Goal: Task Accomplishment & Management: Complete application form

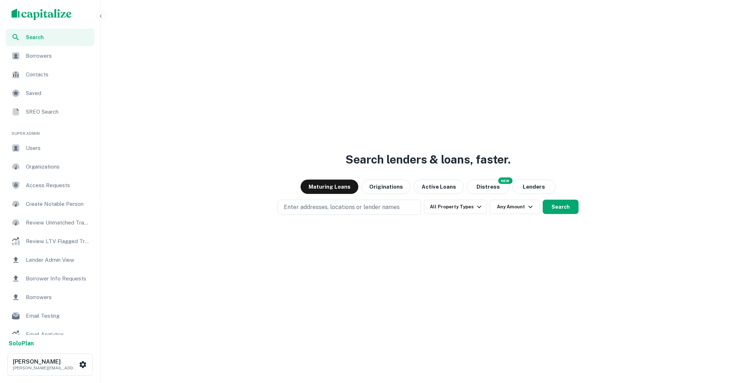
click at [49, 277] on span "Borrower Info Requests" at bounding box center [58, 279] width 64 height 9
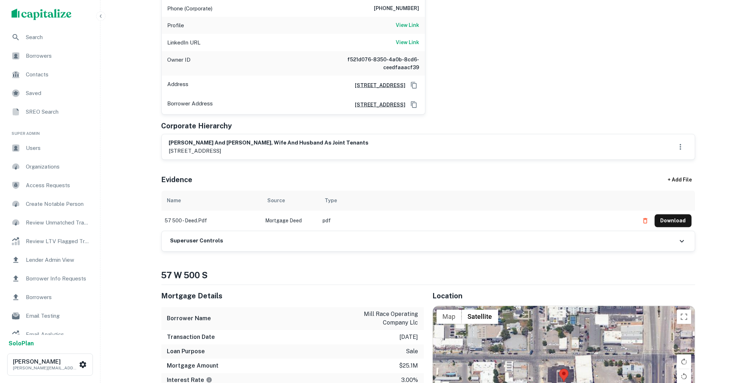
scroll to position [292, 0]
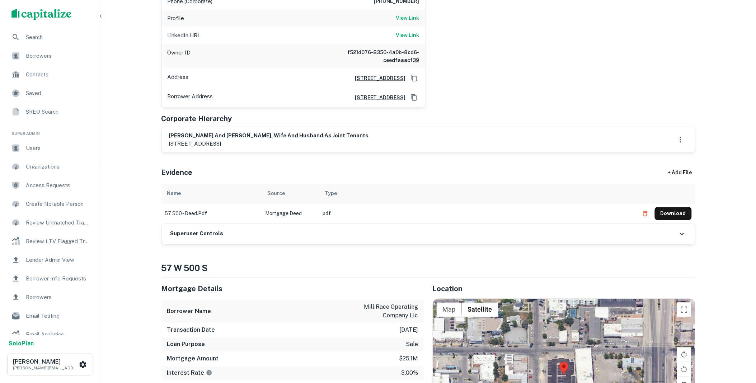
click at [197, 224] on div "Superuser Controls" at bounding box center [428, 234] width 533 height 20
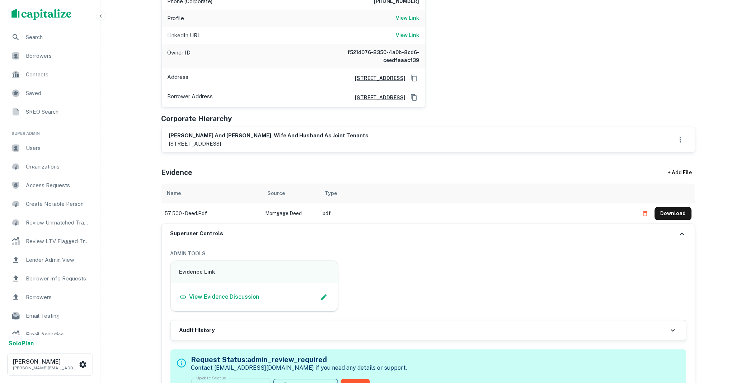
click at [225, 292] on div "View Evidence Discussion" at bounding box center [254, 297] width 150 height 11
click at [224, 293] on p "View Evidence Discussion" at bounding box center [224, 297] width 70 height 9
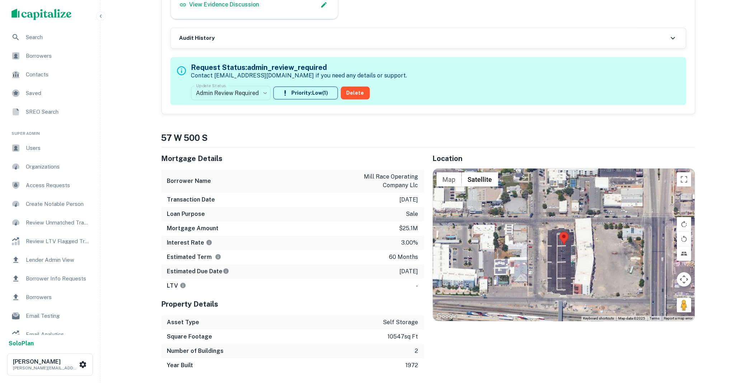
scroll to position [439, 0]
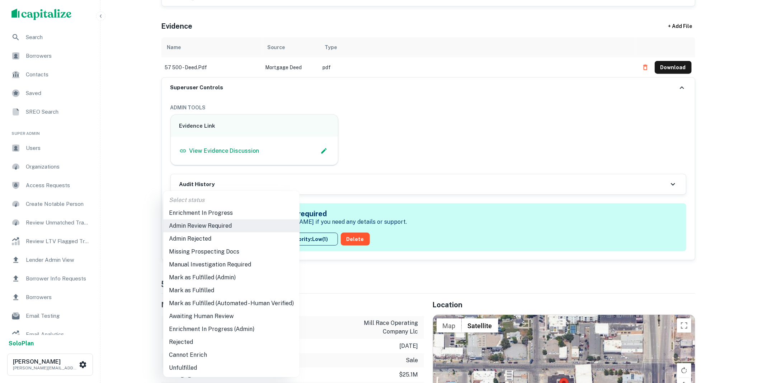
click at [198, 291] on li "Mark as Fulfilled" at bounding box center [231, 290] width 136 height 13
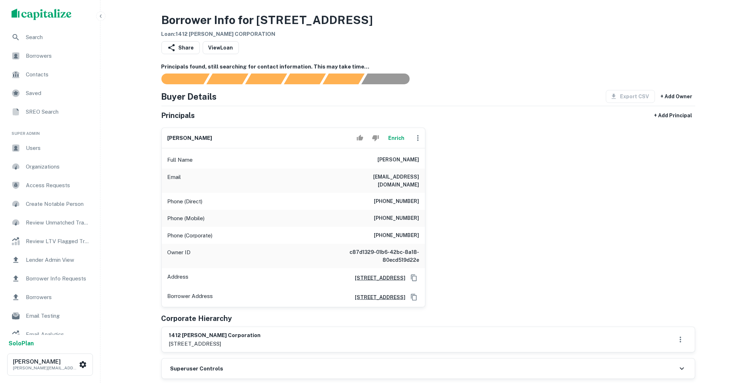
scroll to position [146, 0]
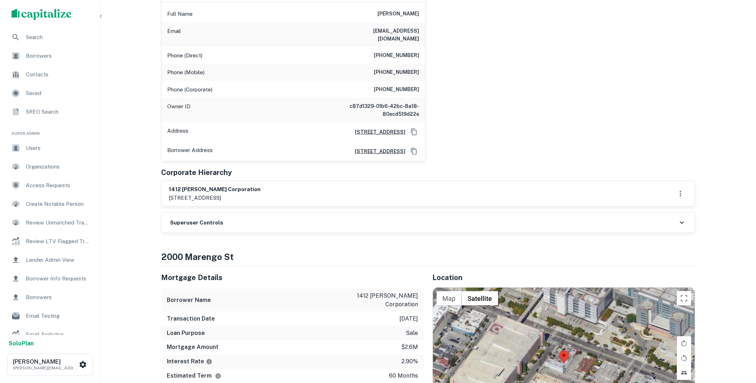
click at [243, 214] on div "Superuser Controls" at bounding box center [428, 223] width 533 height 20
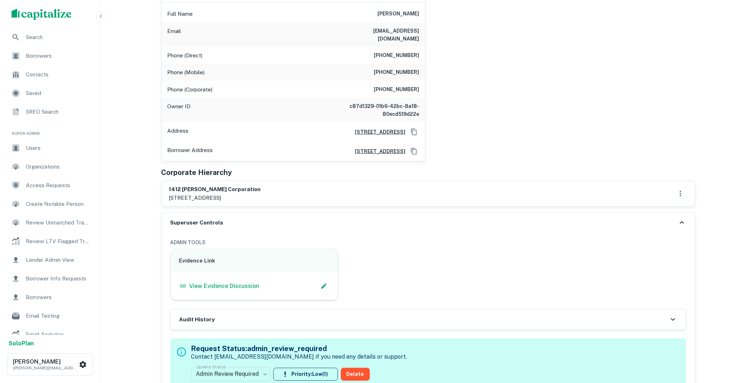
scroll to position [439, 0]
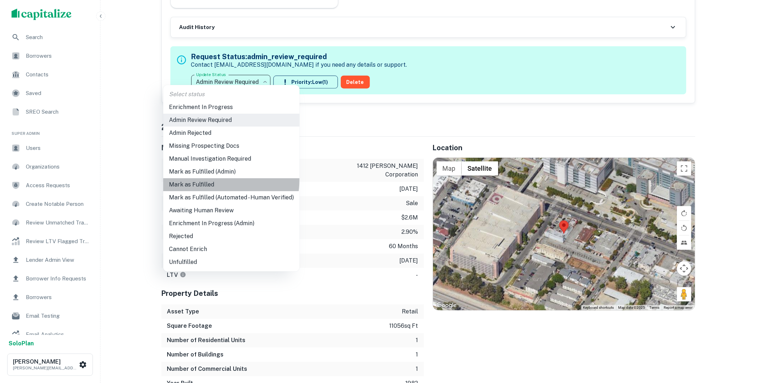
click at [205, 179] on li "Mark as Fulfilled" at bounding box center [231, 184] width 136 height 13
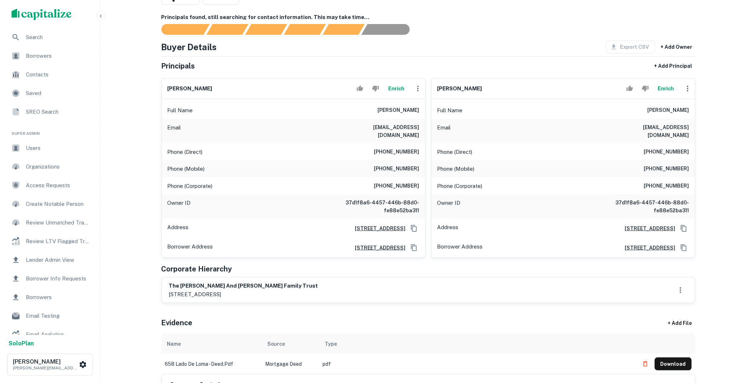
scroll to position [146, 0]
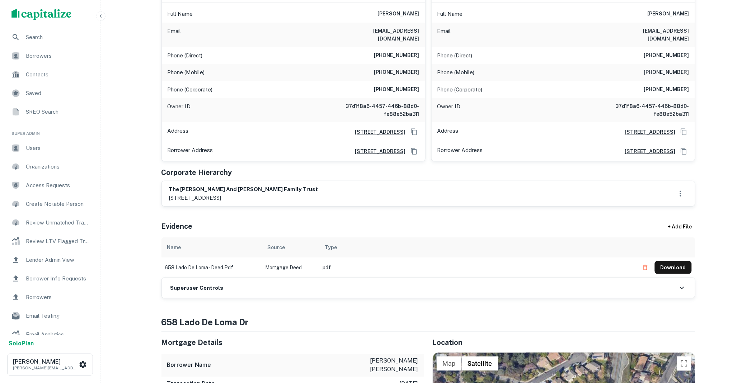
click at [251, 282] on div "Superuser Controls" at bounding box center [428, 288] width 533 height 20
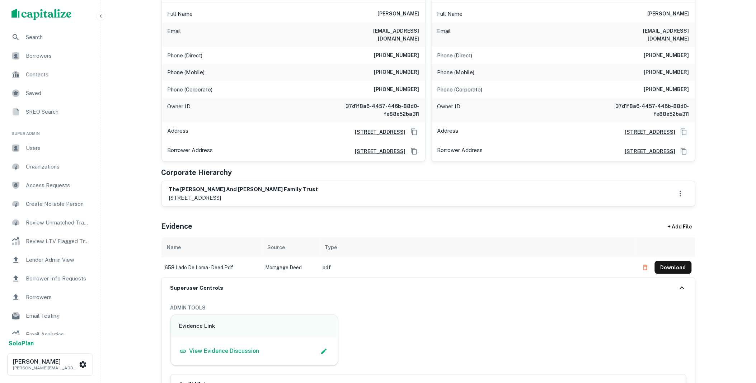
scroll to position [439, 0]
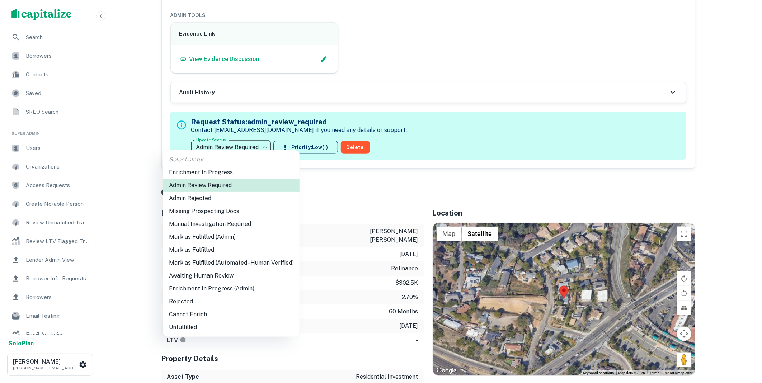
click at [198, 247] on li "Mark as Fulfilled" at bounding box center [231, 250] width 136 height 13
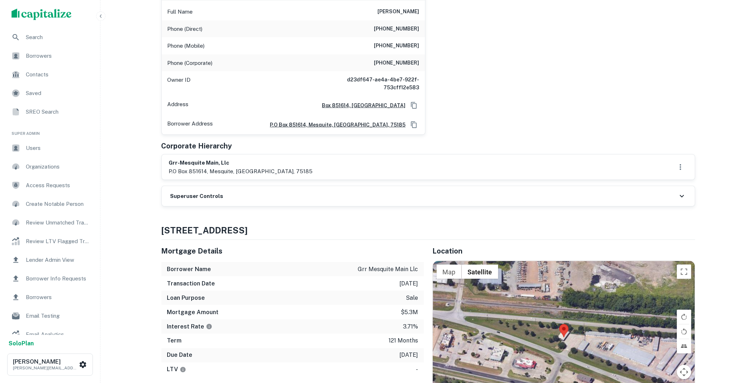
scroll to position [146, 0]
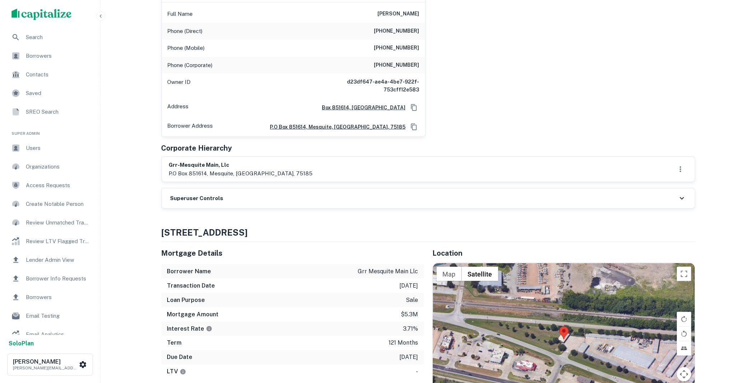
click at [250, 199] on div "Superuser Controls" at bounding box center [428, 198] width 533 height 20
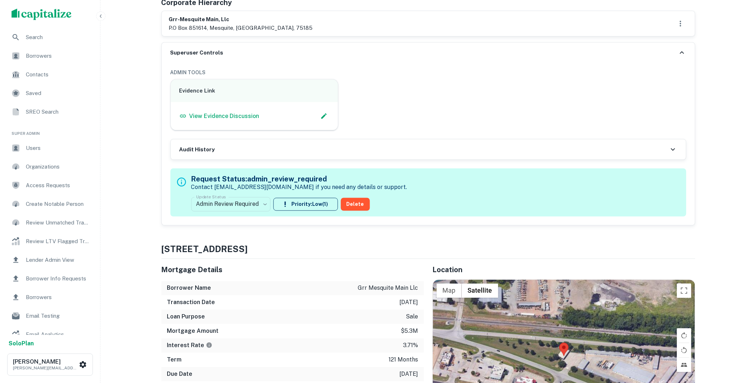
scroll to position [292, 0]
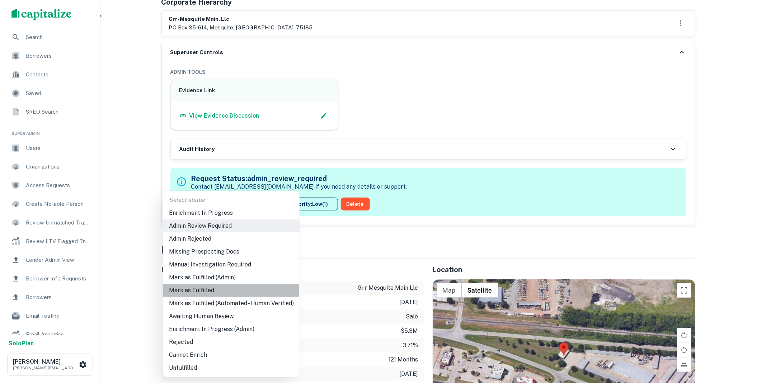
click at [207, 291] on li "Mark as Fulfilled" at bounding box center [231, 290] width 136 height 13
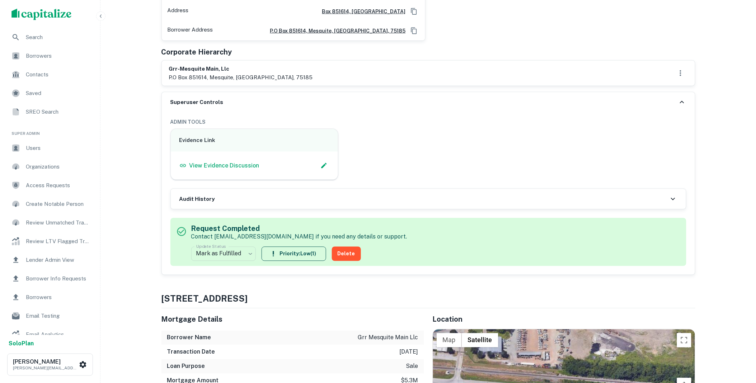
scroll to position [0, 0]
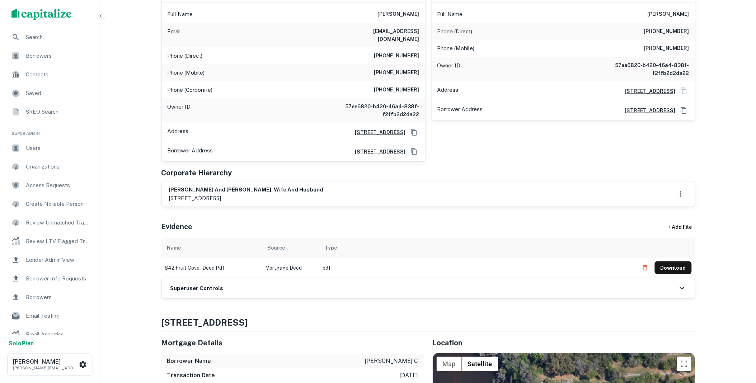
scroll to position [146, 0]
click at [229, 278] on div "Superuser Controls" at bounding box center [428, 288] width 533 height 20
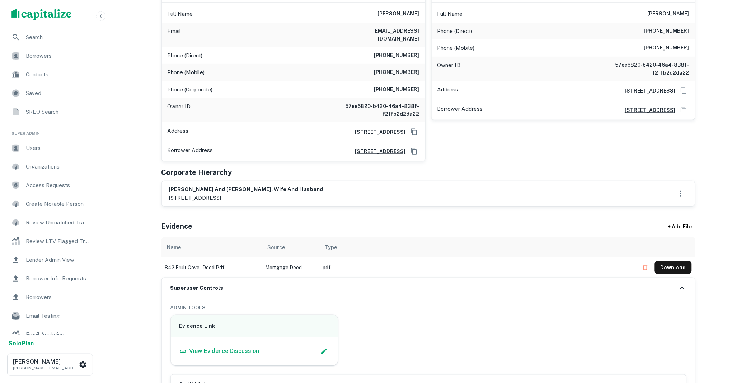
scroll to position [292, 0]
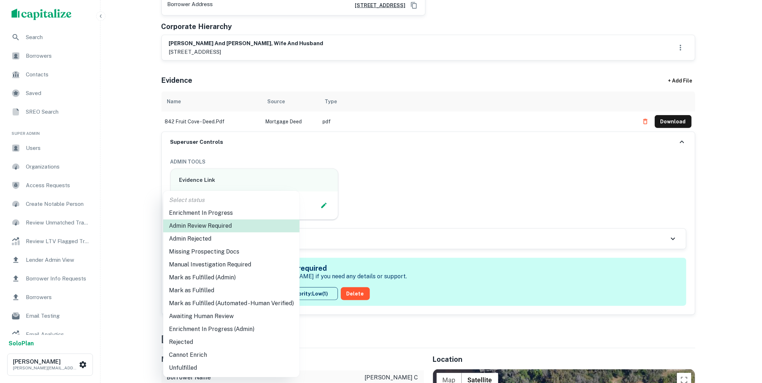
click at [212, 293] on li "Mark as Fulfilled" at bounding box center [231, 290] width 136 height 13
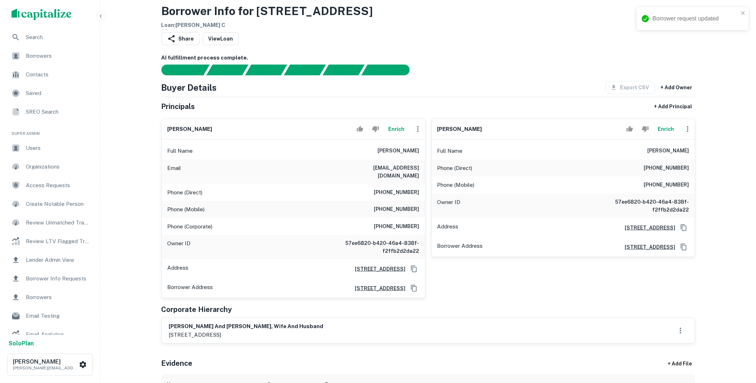
scroll to position [0, 0]
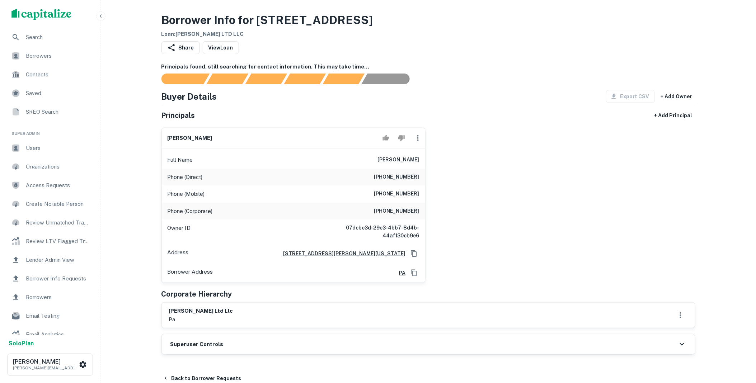
click at [249, 338] on div "Superuser Controls" at bounding box center [428, 344] width 533 height 20
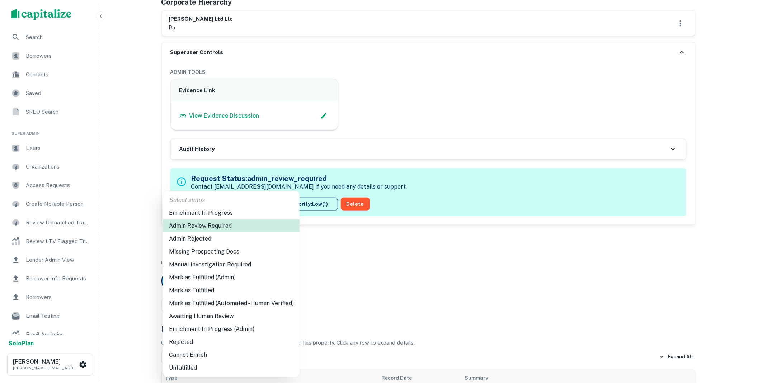
click at [205, 288] on li "Mark as Fulfilled" at bounding box center [231, 290] width 136 height 13
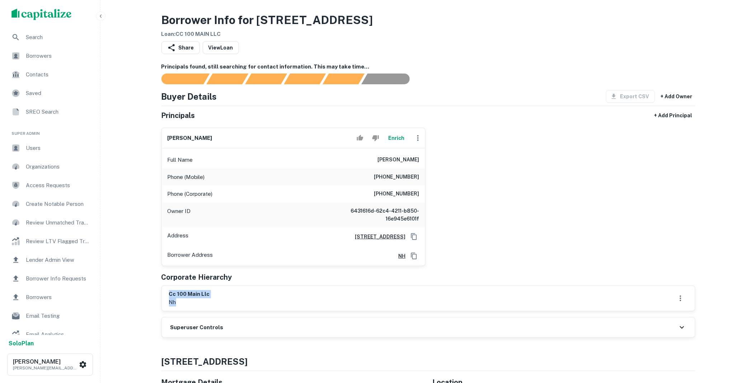
drag, startPoint x: 177, startPoint y: 303, endPoint x: 163, endPoint y: 291, distance: 18.2
click at [163, 291] on div "cc 100 main llc nh" at bounding box center [428, 298] width 533 height 25
copy div "cc 100 main llc nh"
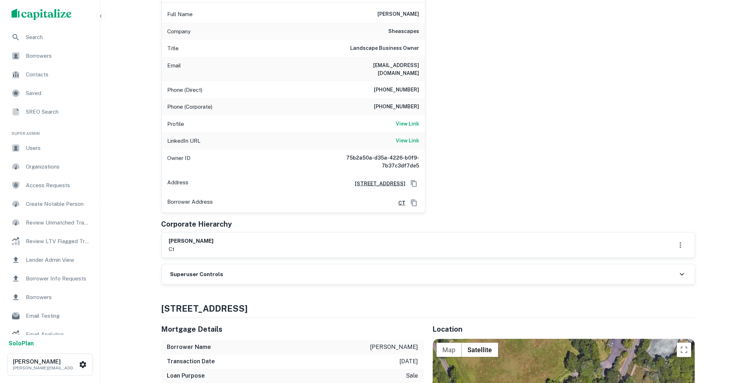
scroll to position [146, 0]
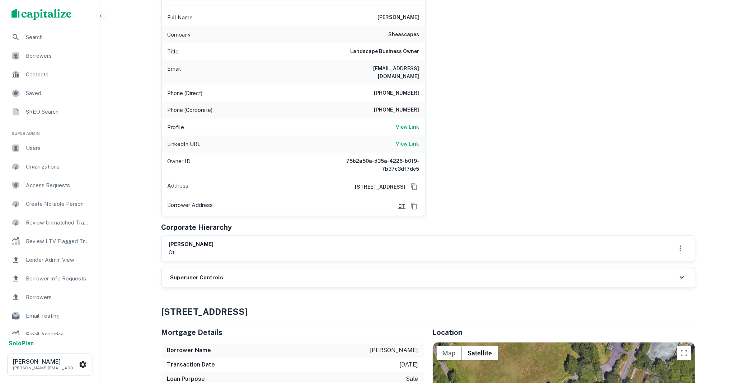
scroll to position [146, 0]
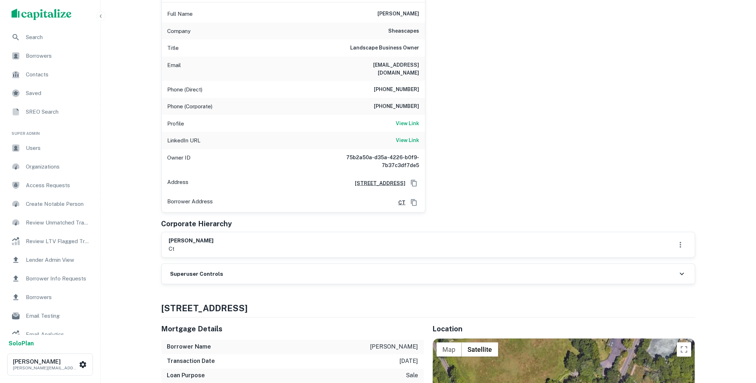
click at [228, 266] on div "Superuser Controls" at bounding box center [428, 274] width 533 height 20
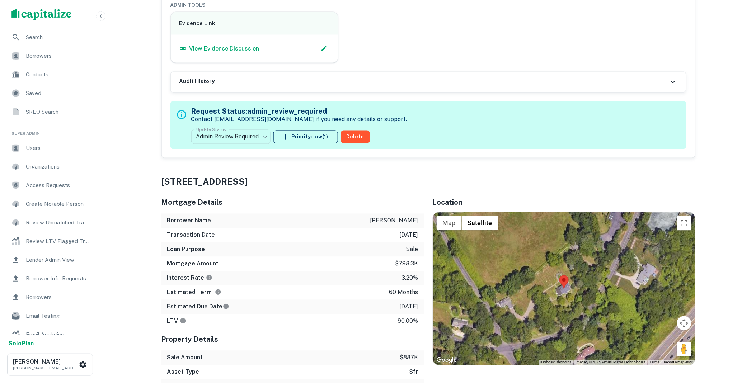
scroll to position [439, 0]
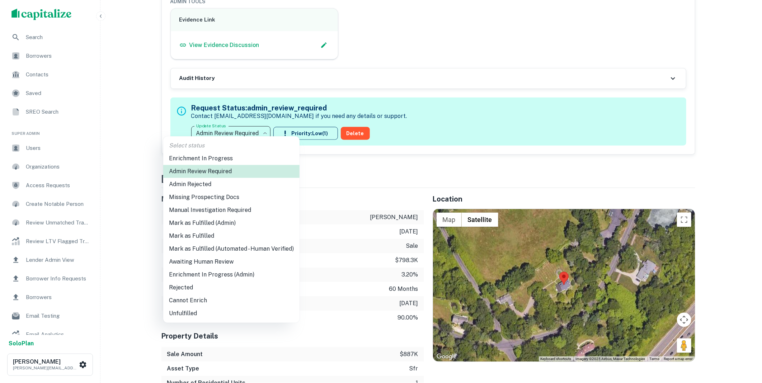
click at [209, 234] on li "Mark as Fulfilled" at bounding box center [231, 236] width 136 height 13
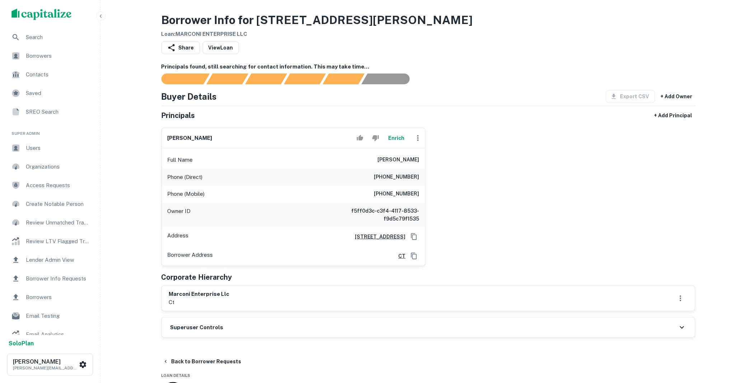
click at [240, 326] on div "Superuser Controls" at bounding box center [428, 328] width 533 height 20
click at [398, 137] on button "Enrich" at bounding box center [396, 138] width 23 height 14
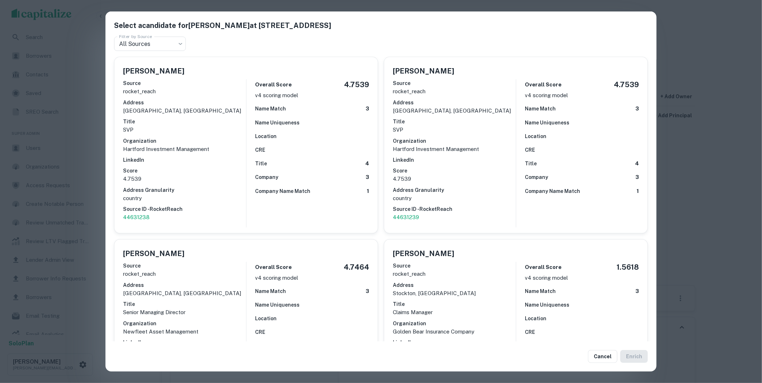
click at [595, 356] on button "Cancel" at bounding box center [602, 356] width 29 height 13
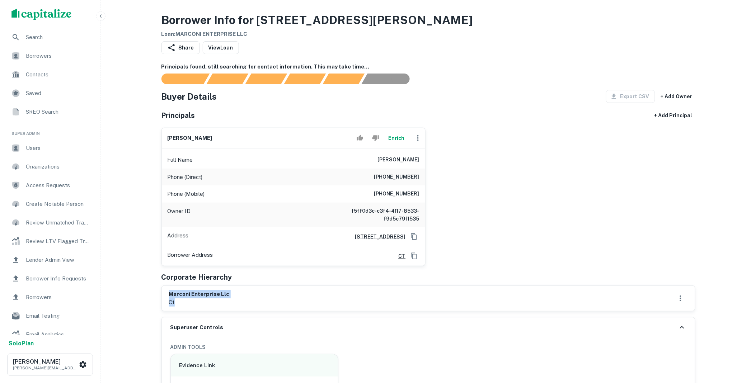
drag, startPoint x: 181, startPoint y: 304, endPoint x: 160, endPoint y: 297, distance: 22.6
copy div "marconi enterprise llc ct"
drag, startPoint x: 372, startPoint y: 159, endPoint x: 422, endPoint y: 162, distance: 50.7
click at [422, 162] on div "Full Name [PERSON_NAME]" at bounding box center [293, 159] width 263 height 17
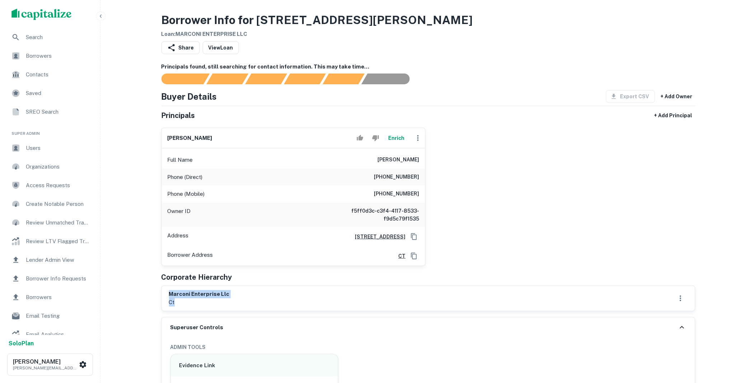
copy h6 "[PERSON_NAME]"
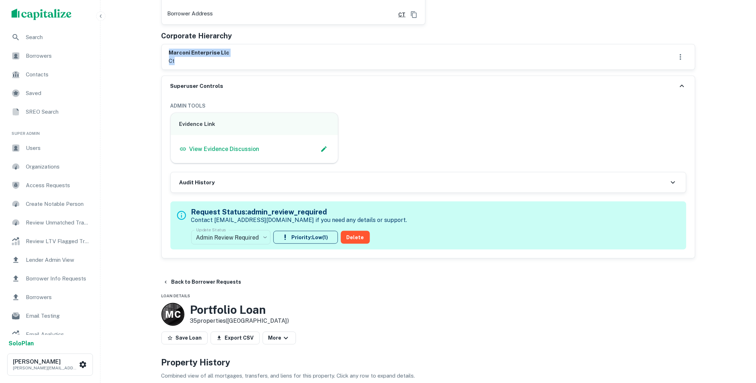
scroll to position [292, 0]
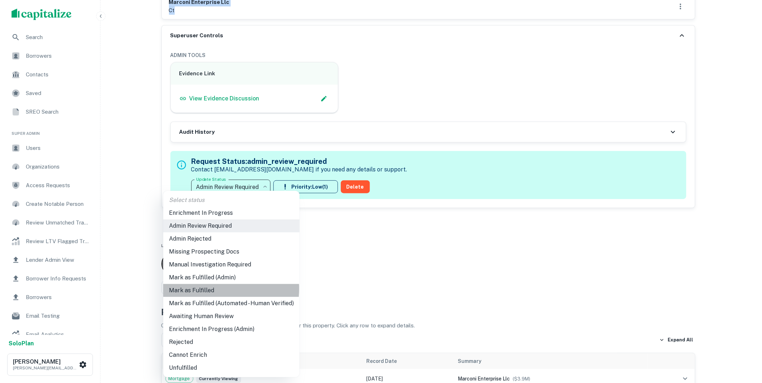
click at [202, 289] on li "Mark as Fulfilled" at bounding box center [231, 290] width 136 height 13
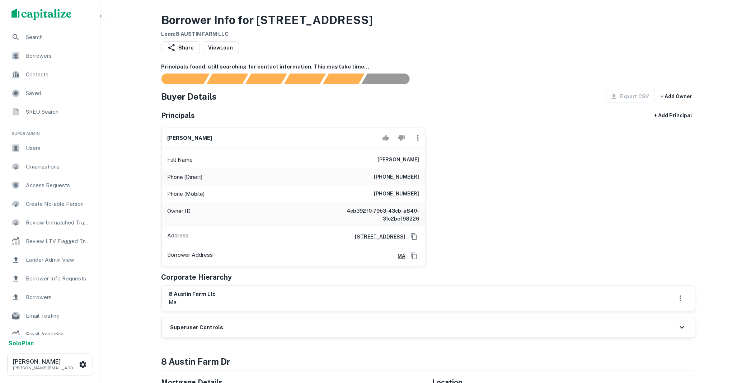
click at [240, 337] on div "Superuser Controls" at bounding box center [428, 328] width 533 height 20
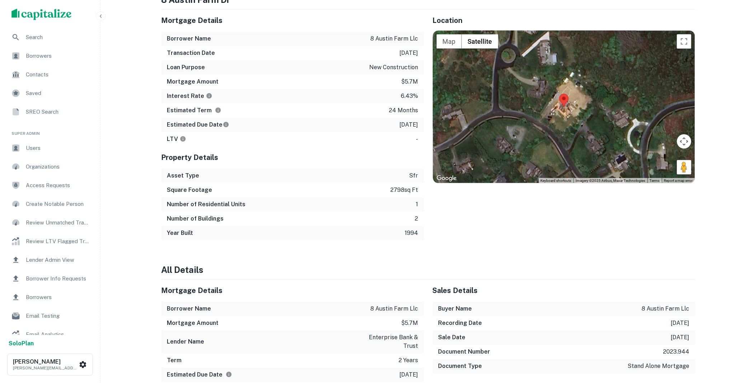
scroll to position [383, 0]
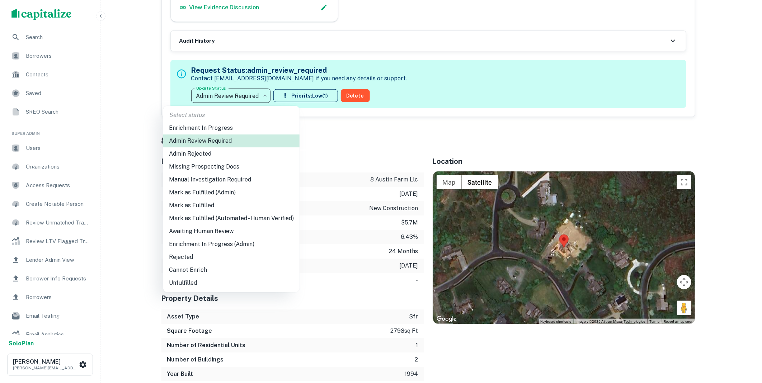
click at [198, 205] on li "Mark as Fulfilled" at bounding box center [231, 205] width 136 height 13
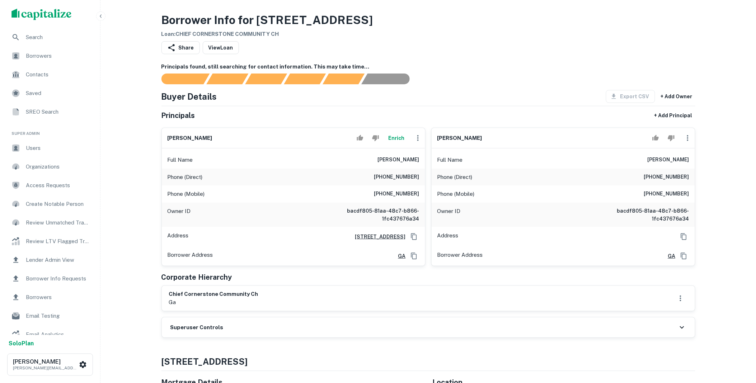
click at [228, 327] on div "Superuser Controls" at bounding box center [428, 328] width 533 height 20
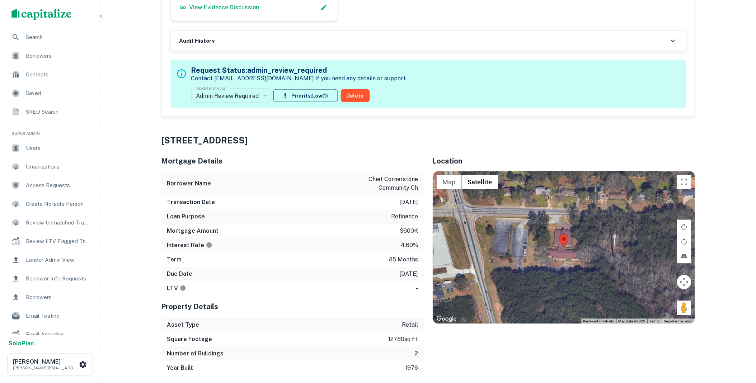
click at [246, 85] on div "**********" at bounding box center [299, 84] width 216 height 44
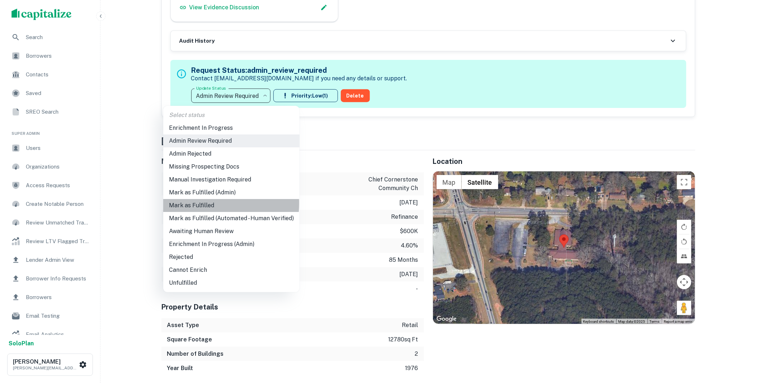
click at [195, 203] on li "Mark as Fulfilled" at bounding box center [231, 205] width 136 height 13
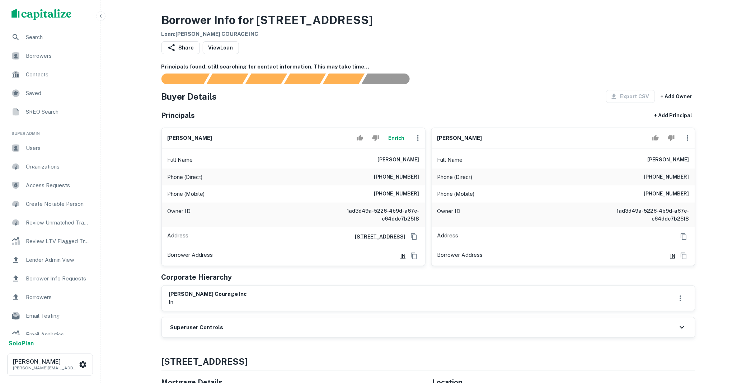
click at [396, 136] on button "Enrich" at bounding box center [396, 138] width 23 height 14
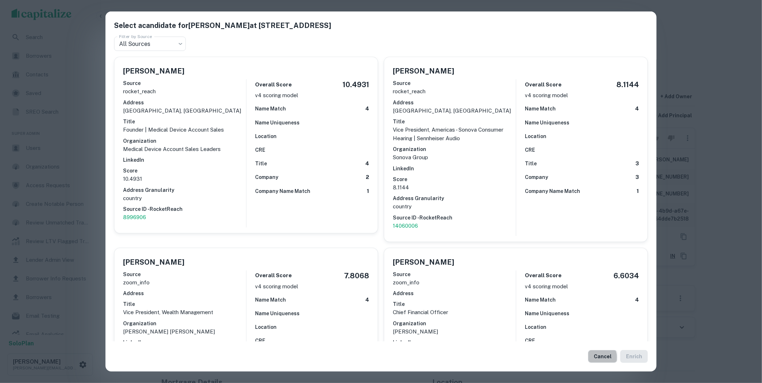
click at [596, 358] on button "Cancel" at bounding box center [602, 356] width 29 height 13
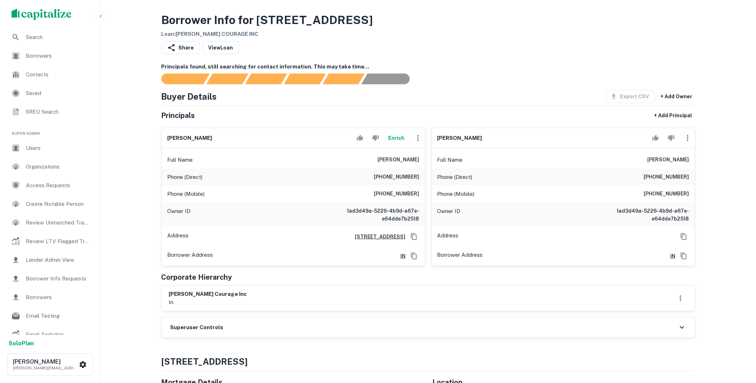
click at [415, 142] on icon "button" at bounding box center [418, 138] width 9 height 9
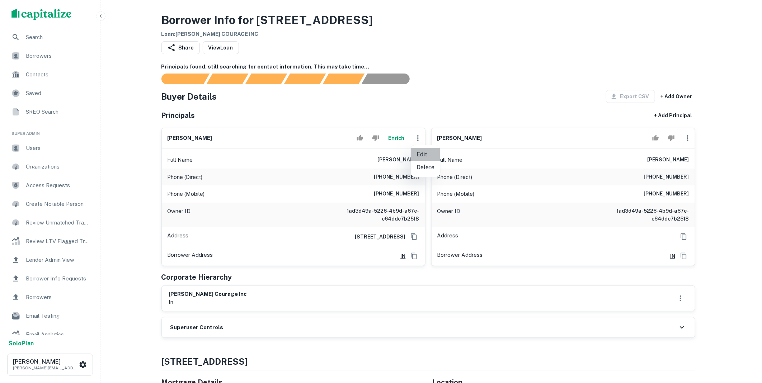
click at [422, 159] on li "Edit" at bounding box center [425, 154] width 29 height 13
select select "**"
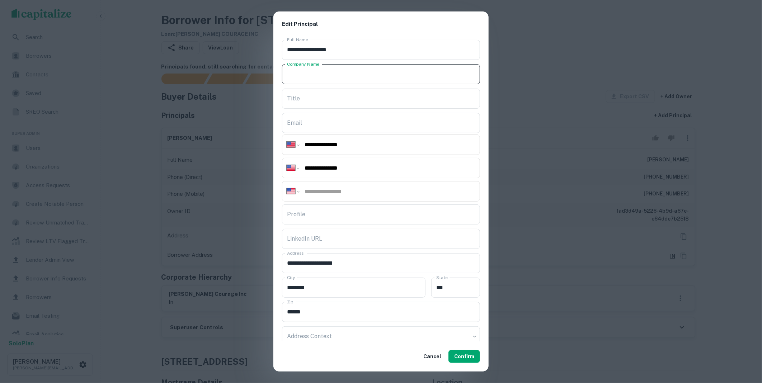
click at [314, 79] on input "Company Name" at bounding box center [381, 74] width 198 height 20
type input "**********"
click at [303, 216] on input "Profile" at bounding box center [381, 215] width 198 height 20
paste input "**********"
type input "**********"
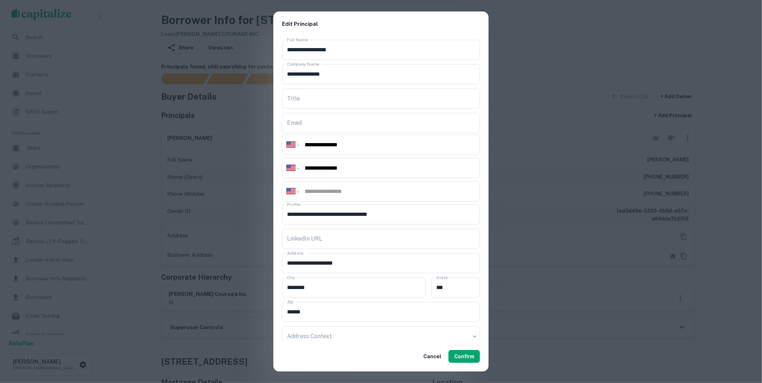
click at [307, 94] on input "Title" at bounding box center [381, 99] width 198 height 20
type input "**********"
click at [319, 191] on input "tel" at bounding box center [390, 191] width 172 height 8
paste input "**********"
type input "**********"
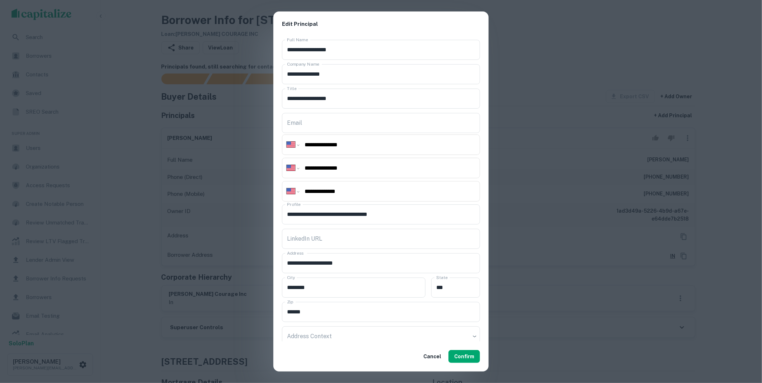
click at [462, 356] on button "Confirm" at bounding box center [465, 356] width 32 height 13
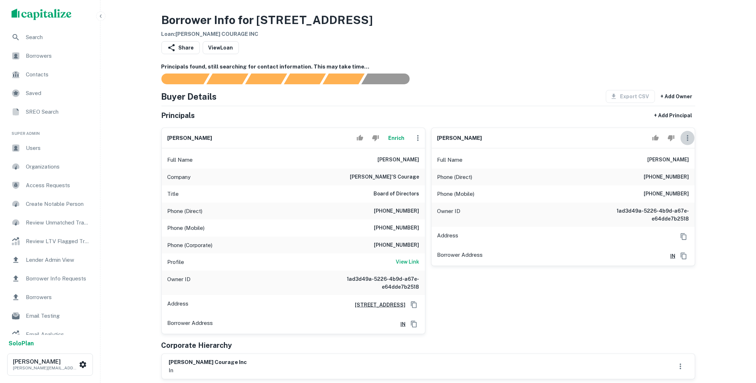
click at [691, 138] on icon "button" at bounding box center [688, 138] width 9 height 9
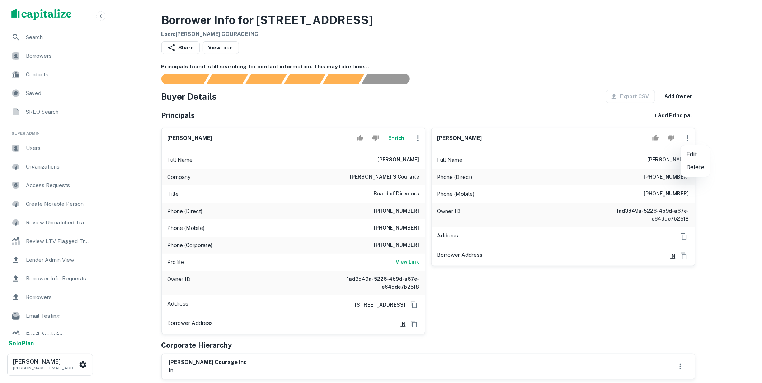
click at [695, 155] on li "Edit" at bounding box center [695, 154] width 29 height 13
select select "**"
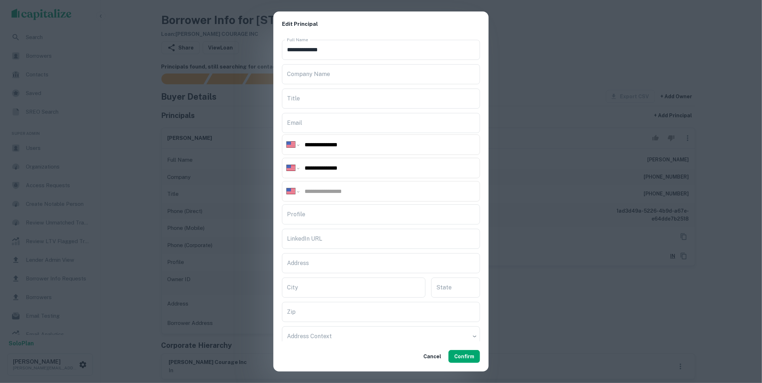
click at [310, 80] on input "Company Name" at bounding box center [381, 74] width 198 height 20
type input "**********"
click at [315, 193] on input "tel" at bounding box center [390, 191] width 172 height 8
paste input "**********"
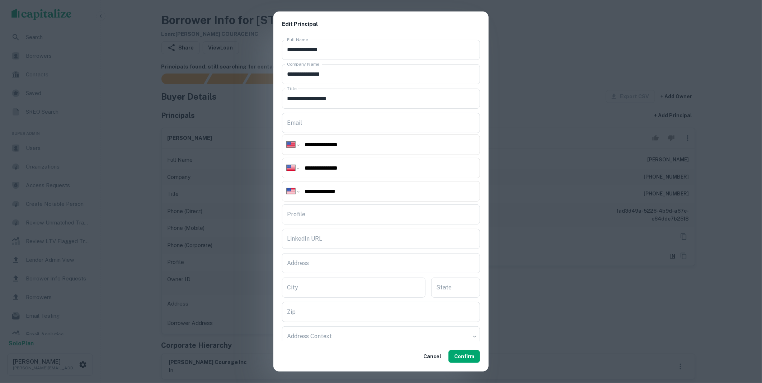
type input "**********"
click at [301, 217] on input "Profile" at bounding box center [381, 215] width 198 height 20
paste input "**********"
type input "**********"
click at [465, 354] on button "Confirm" at bounding box center [465, 356] width 32 height 13
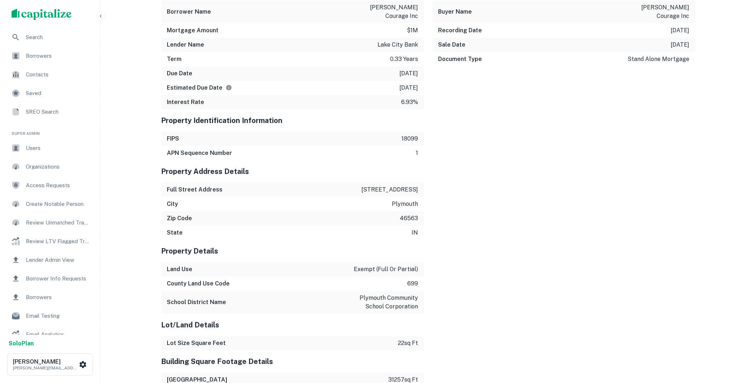
scroll to position [292, 0]
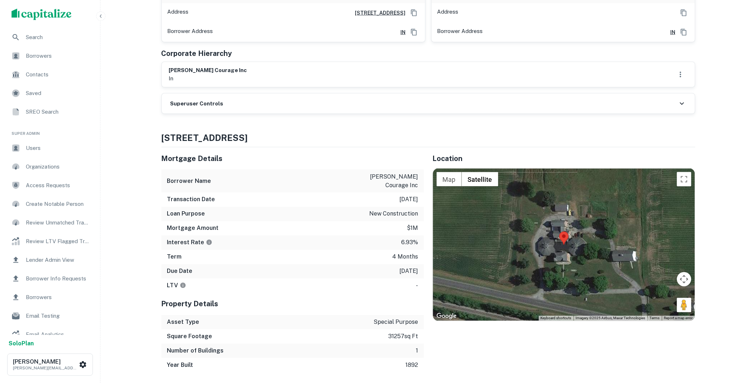
click at [235, 109] on div "Superuser Controls" at bounding box center [428, 104] width 533 height 20
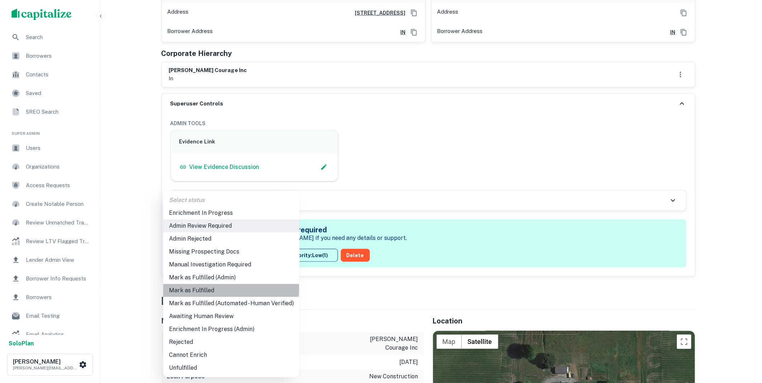
click at [210, 289] on li "Mark as Fulfilled" at bounding box center [231, 290] width 136 height 13
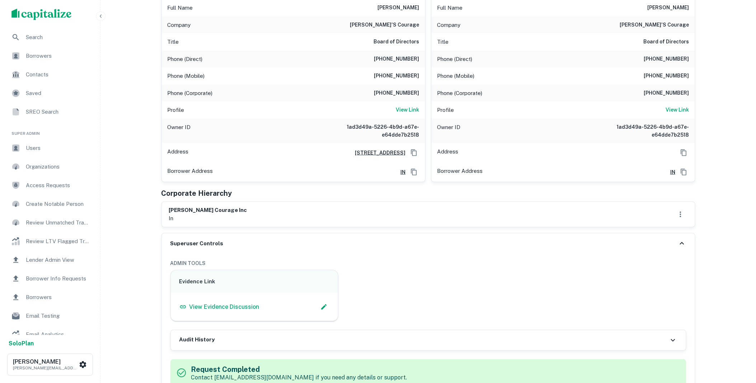
scroll to position [0, 0]
